Goal: Task Accomplishment & Management: Manage account settings

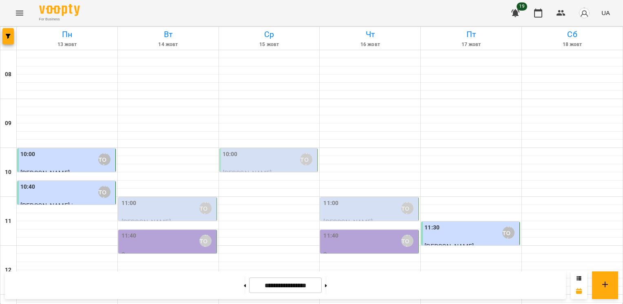
scroll to position [245, 0]
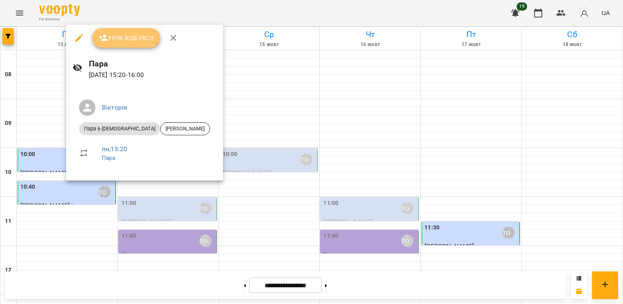
click at [134, 39] on span "Урок відбувся" at bounding box center [126, 38] width 55 height 10
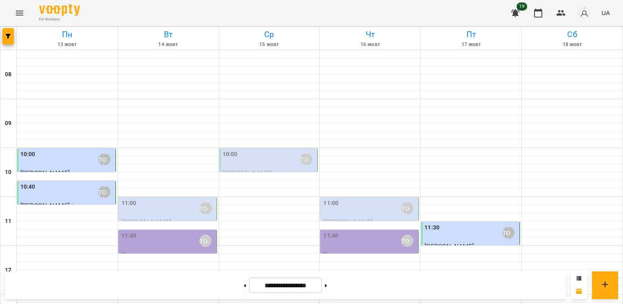
scroll to position [247, 0]
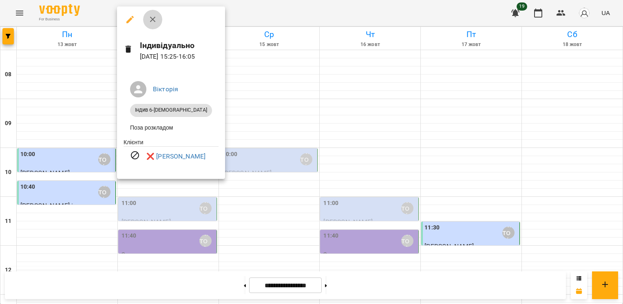
click at [152, 22] on icon "button" at bounding box center [153, 20] width 10 height 10
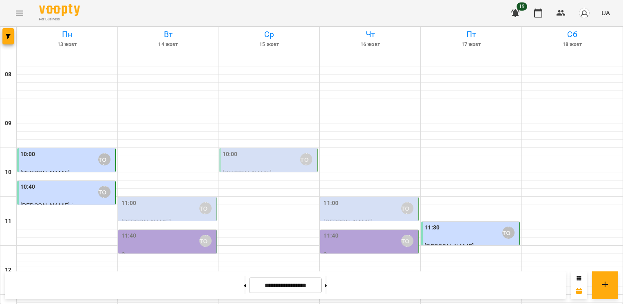
scroll to position [369, 0]
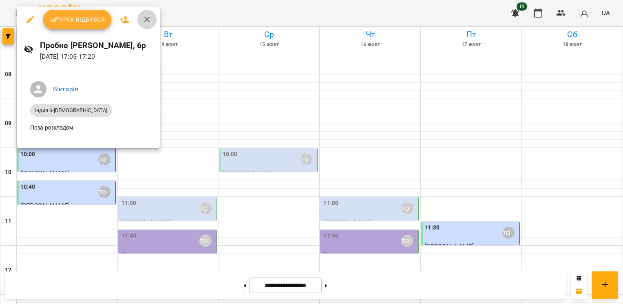
click at [148, 21] on icon "button" at bounding box center [147, 20] width 6 height 6
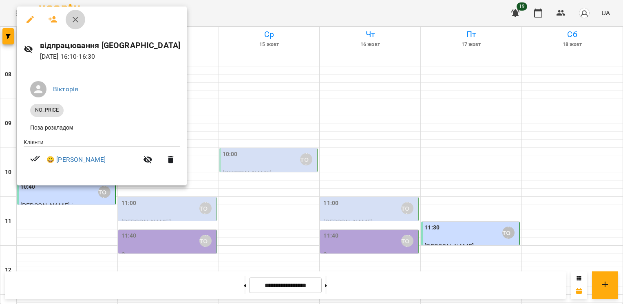
click at [76, 20] on icon "button" at bounding box center [76, 20] width 10 height 10
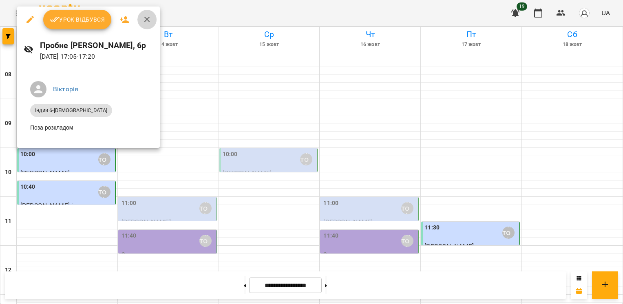
click at [144, 21] on icon "button" at bounding box center [147, 20] width 10 height 10
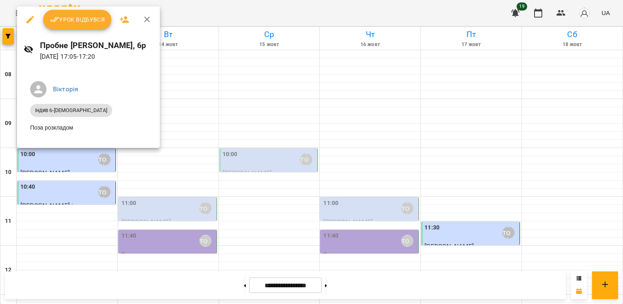
click at [93, 18] on span "Урок відбувся" at bounding box center [77, 20] width 55 height 10
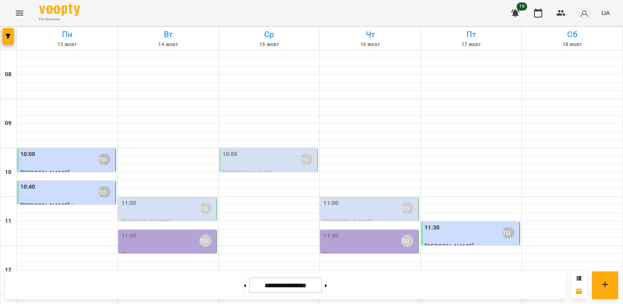
scroll to position [369, 0]
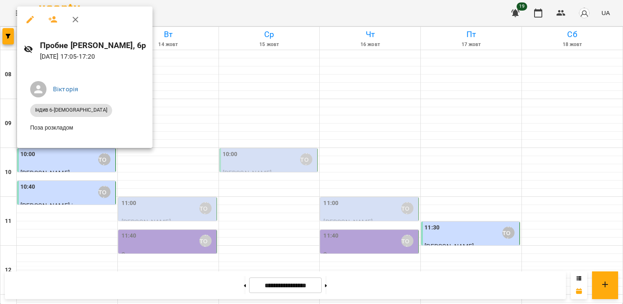
click at [75, 21] on icon "button" at bounding box center [76, 20] width 10 height 10
